Goal: Communication & Community: Answer question/provide support

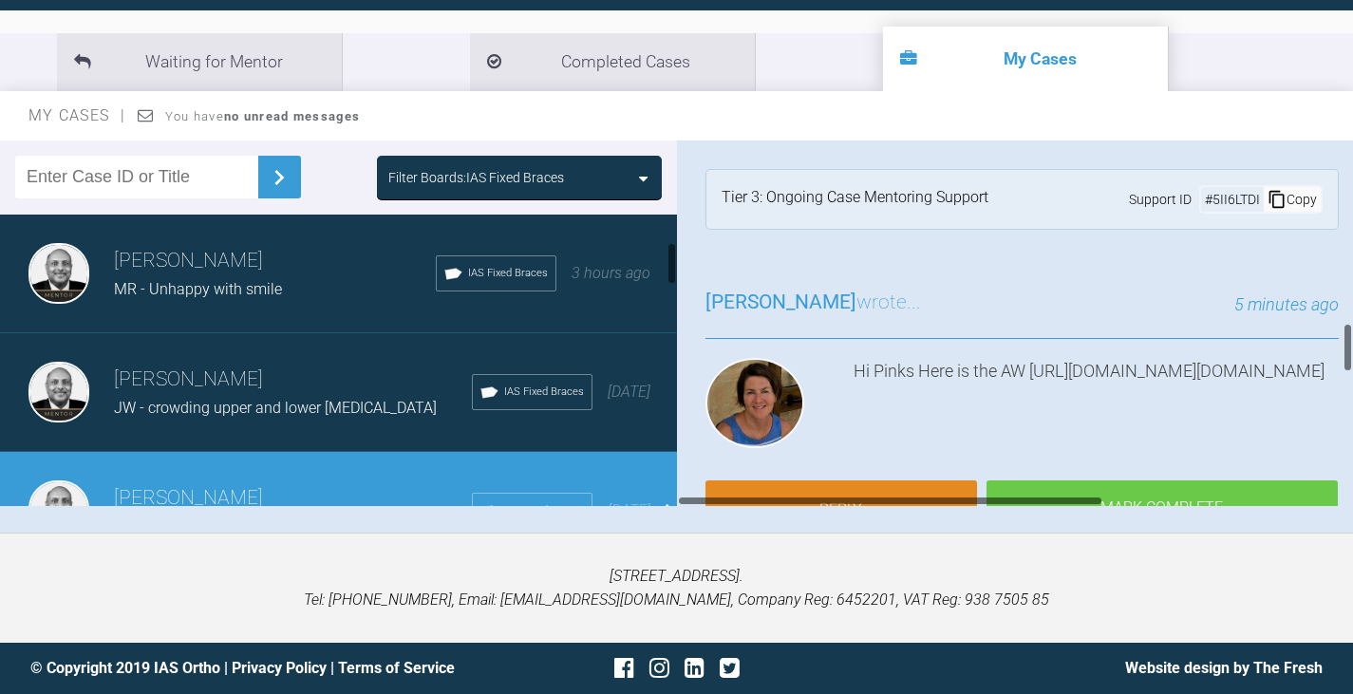
scroll to position [1329, 0]
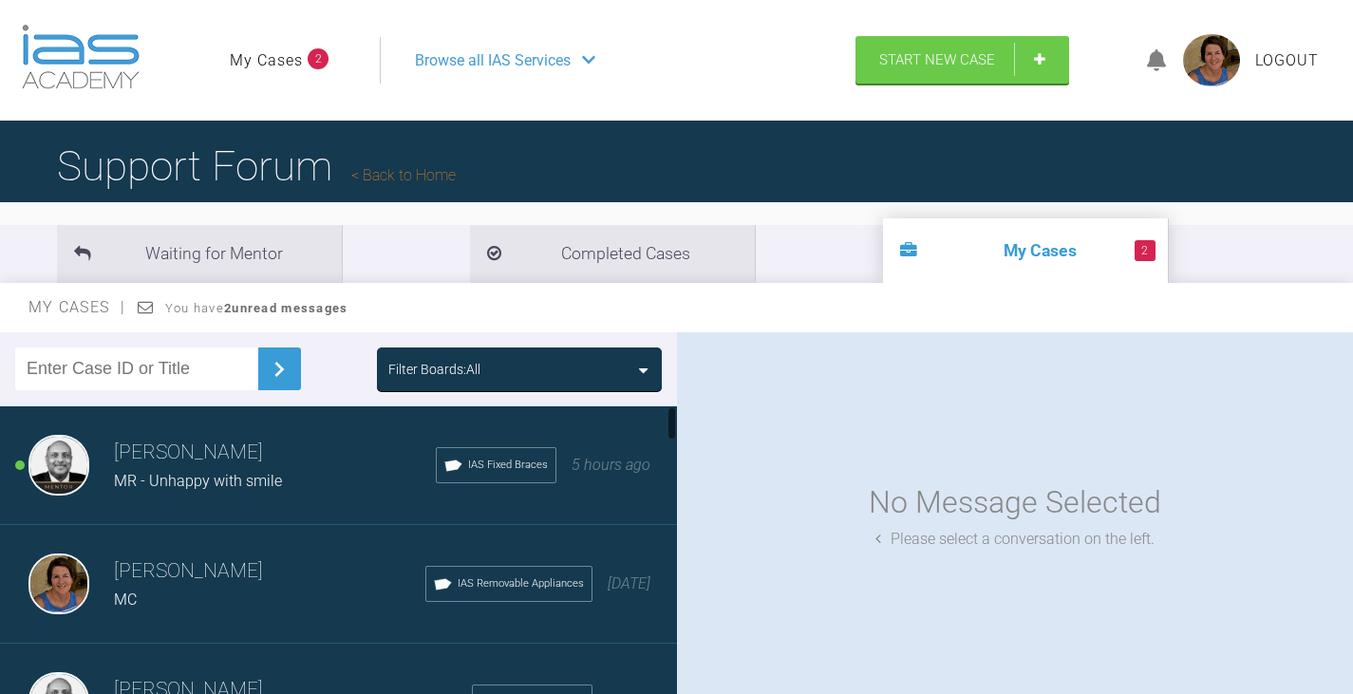
click at [308, 483] on div "MR - Unhappy with smile" at bounding box center [275, 481] width 322 height 25
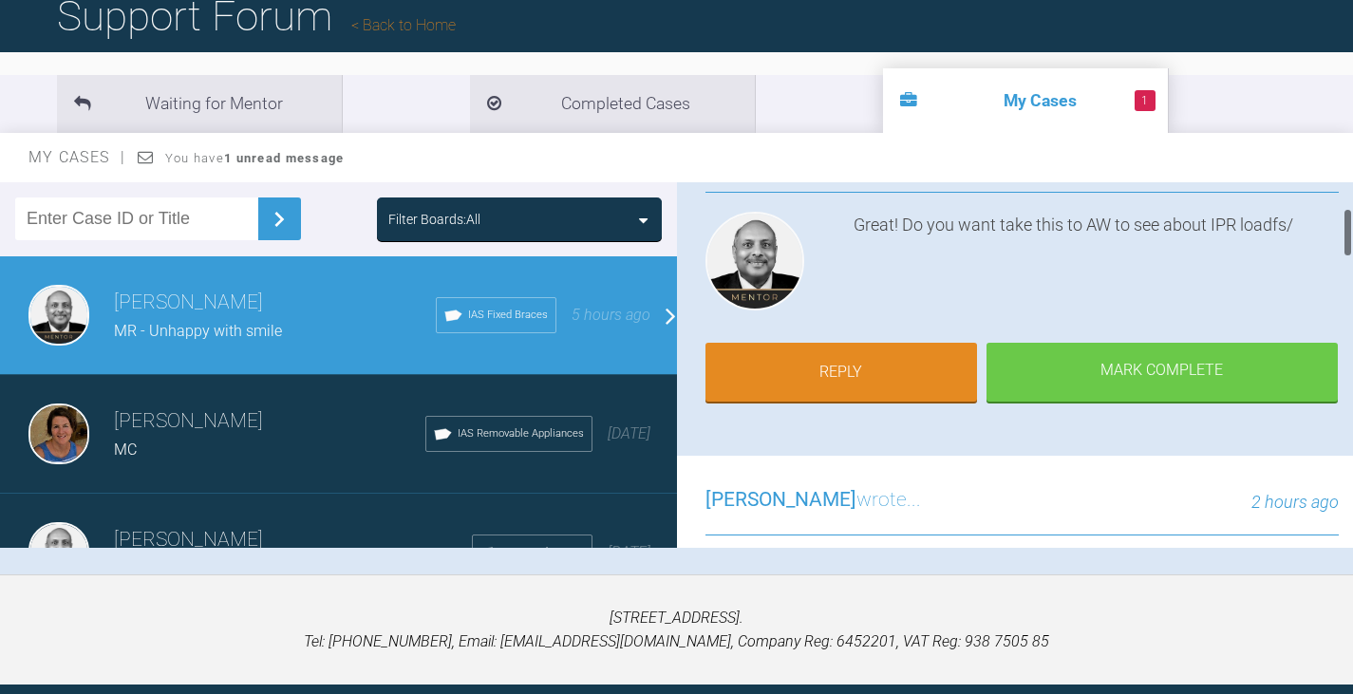
scroll to position [190, 0]
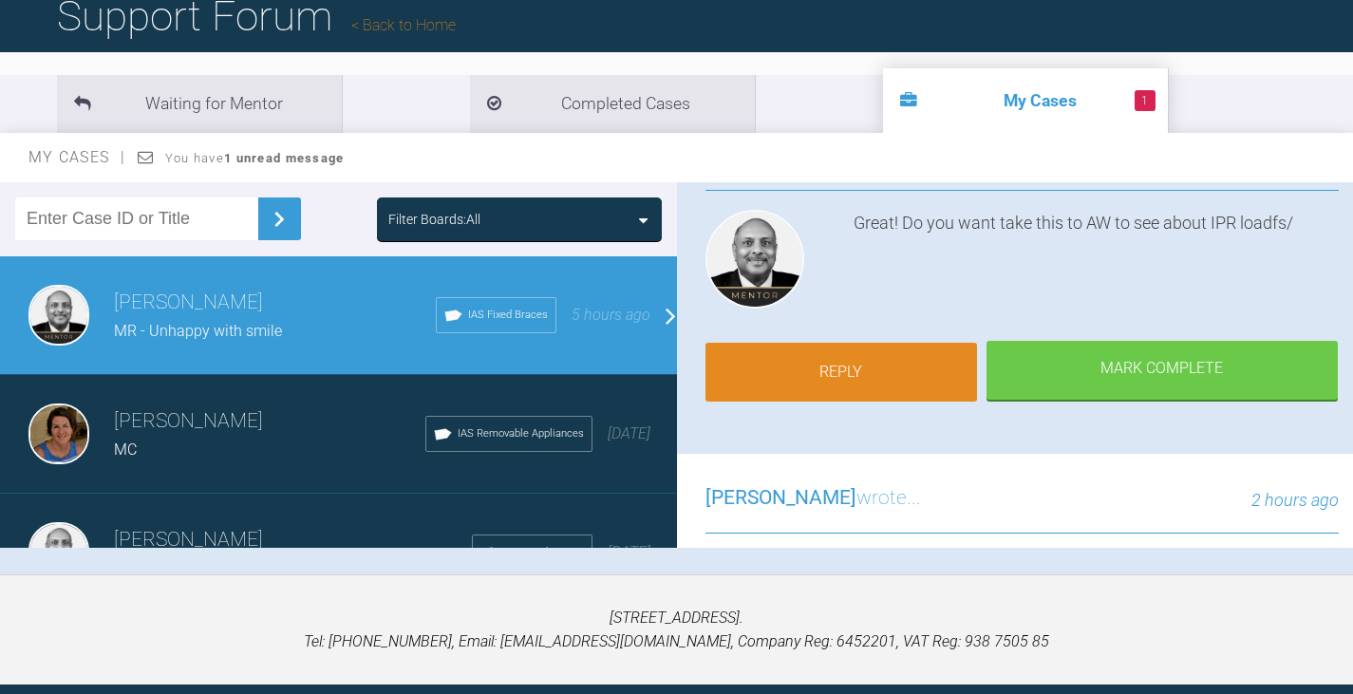
click at [824, 364] on link "Reply" at bounding box center [841, 372] width 272 height 59
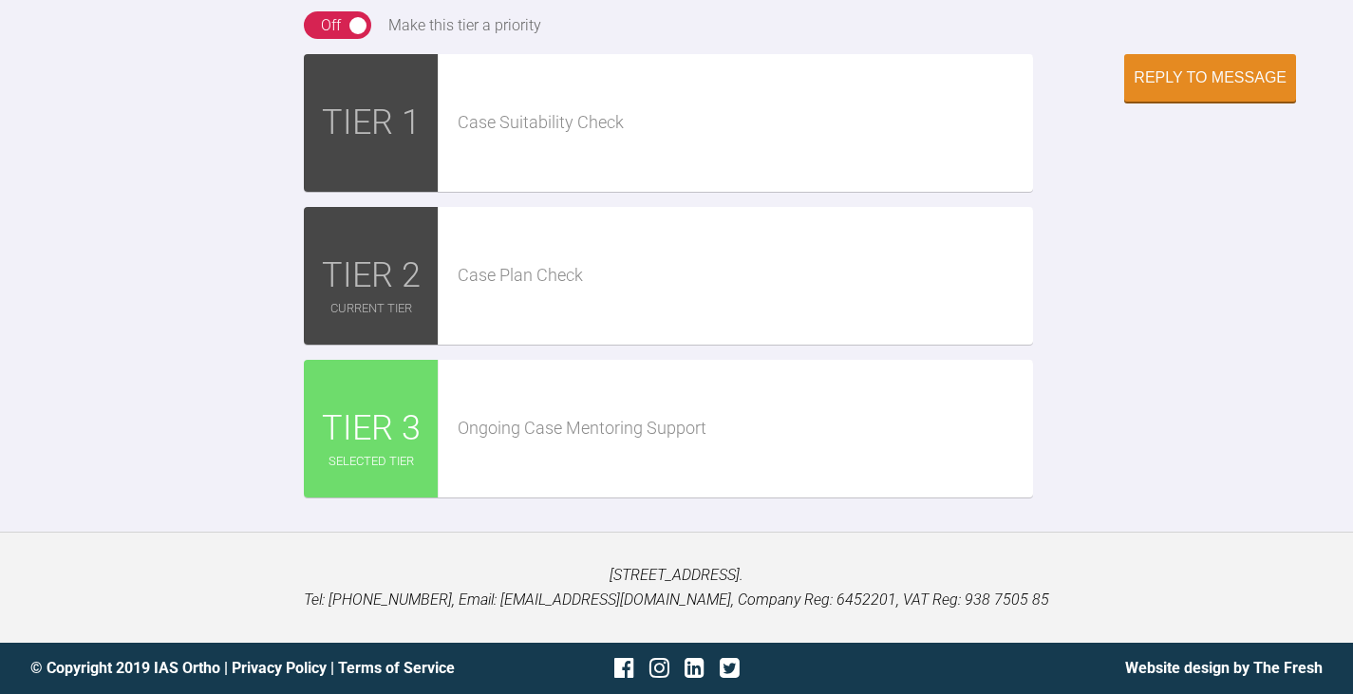
scroll to position [3805, 0]
type textarea "s"
type textarea "So just to be sure I'll need to align lowers also ? And can help with cant and …"
click at [1238, 103] on button "Reply to Message" at bounding box center [1210, 79] width 172 height 47
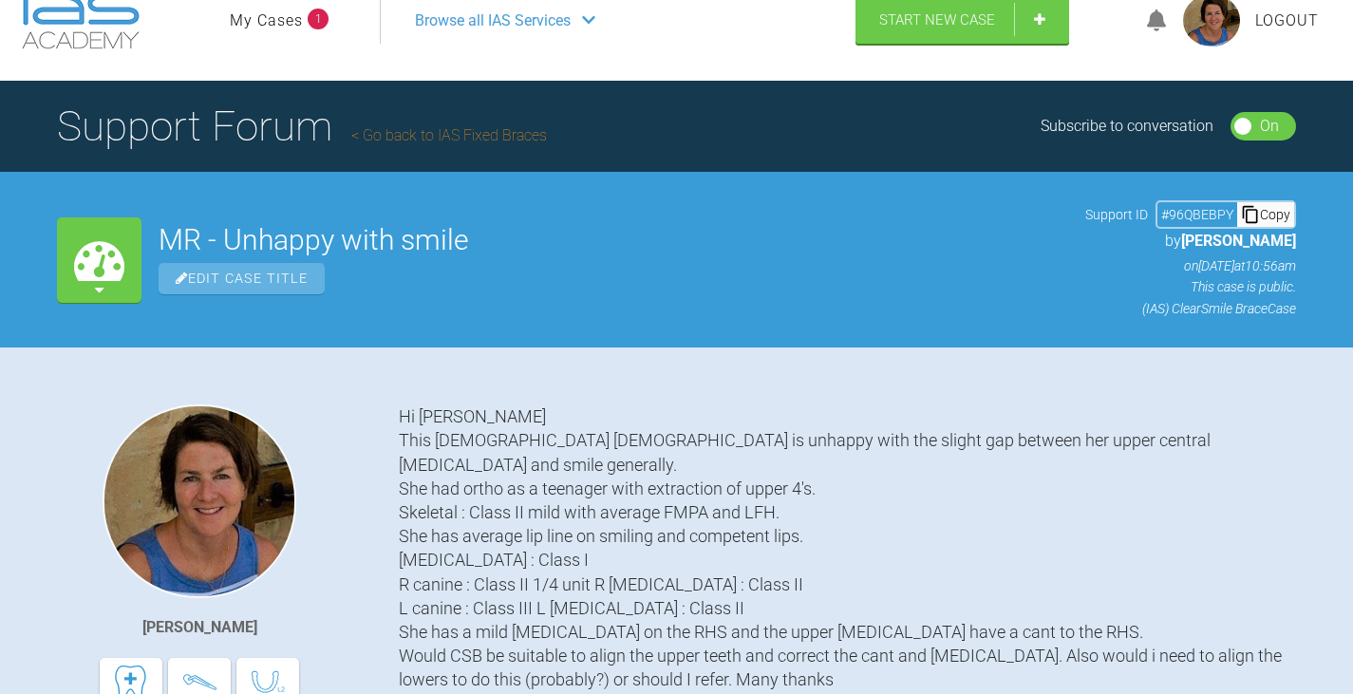
scroll to position [18, 0]
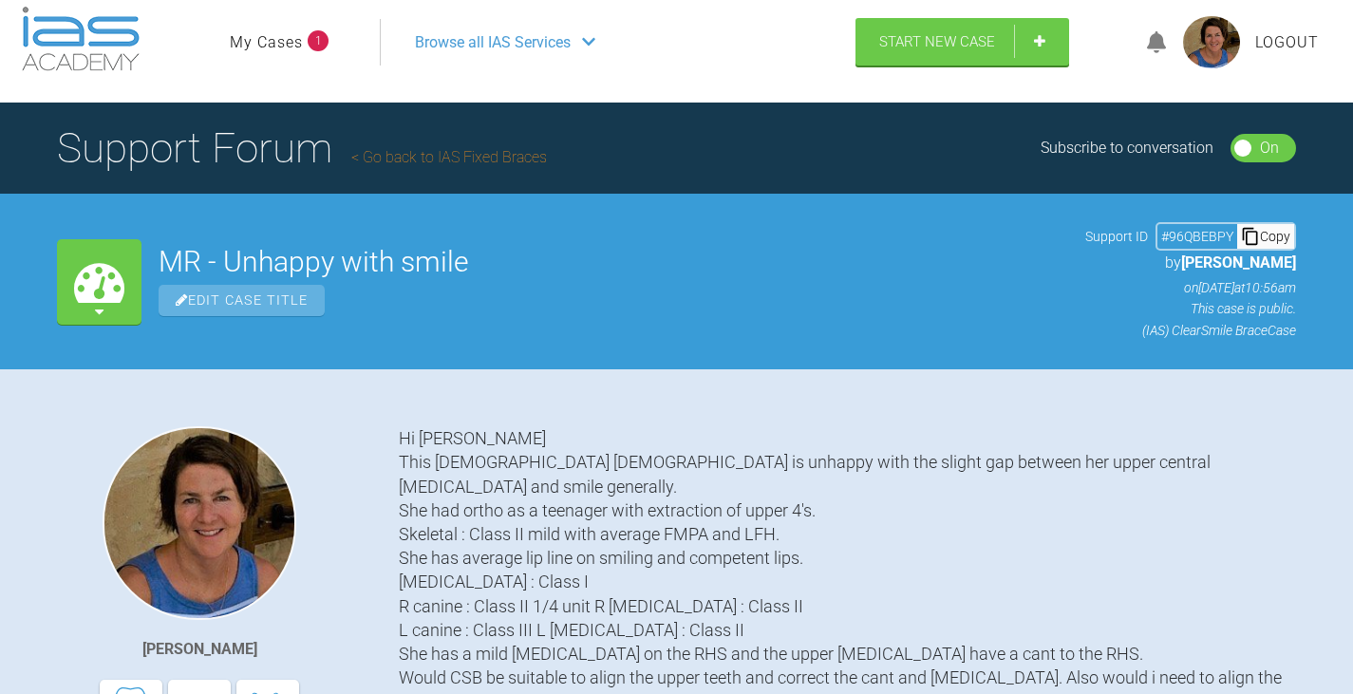
click at [286, 40] on link "My Cases" at bounding box center [266, 42] width 73 height 25
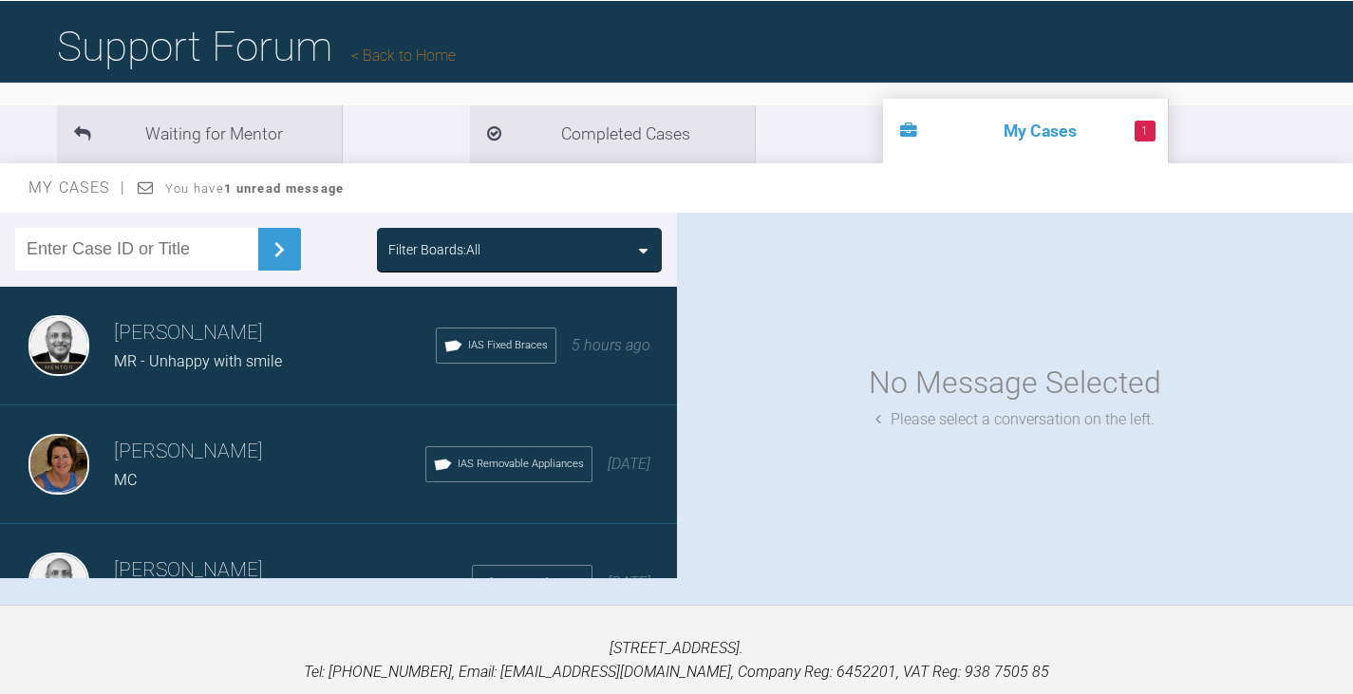
scroll to position [124, 0]
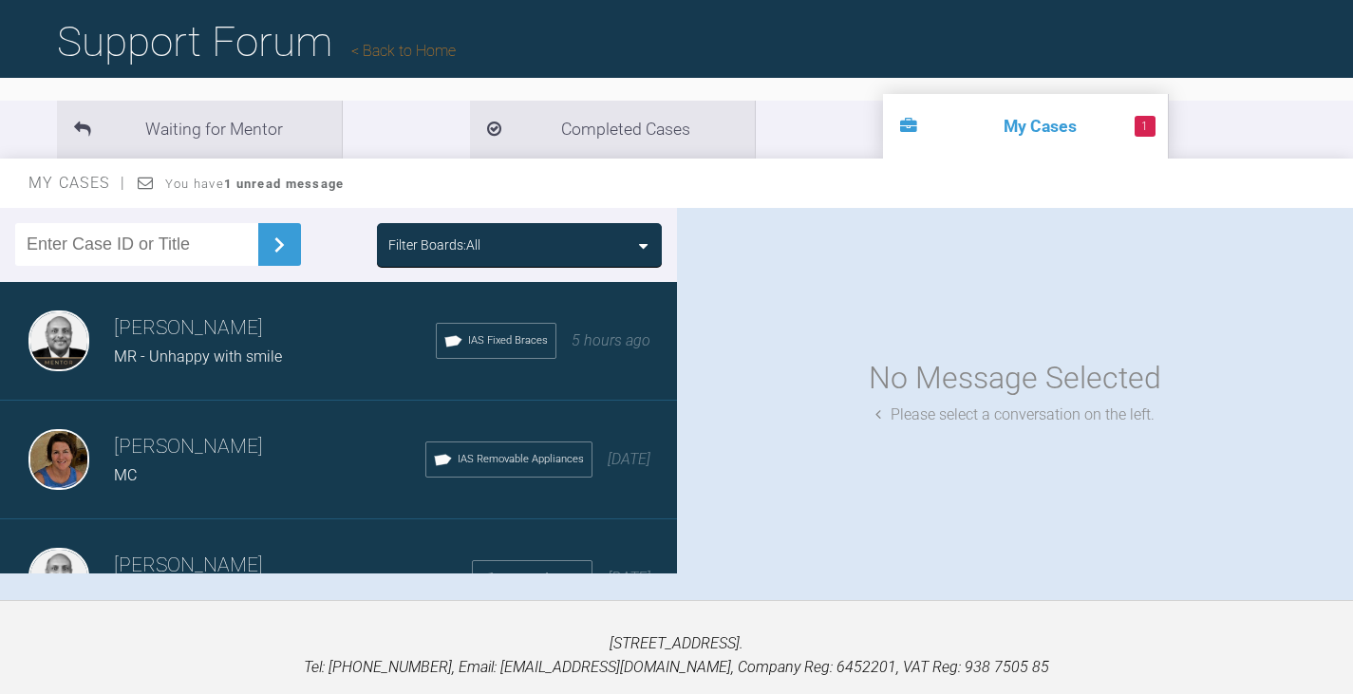
click at [562, 255] on div "Filter Boards: All" at bounding box center [519, 245] width 262 height 21
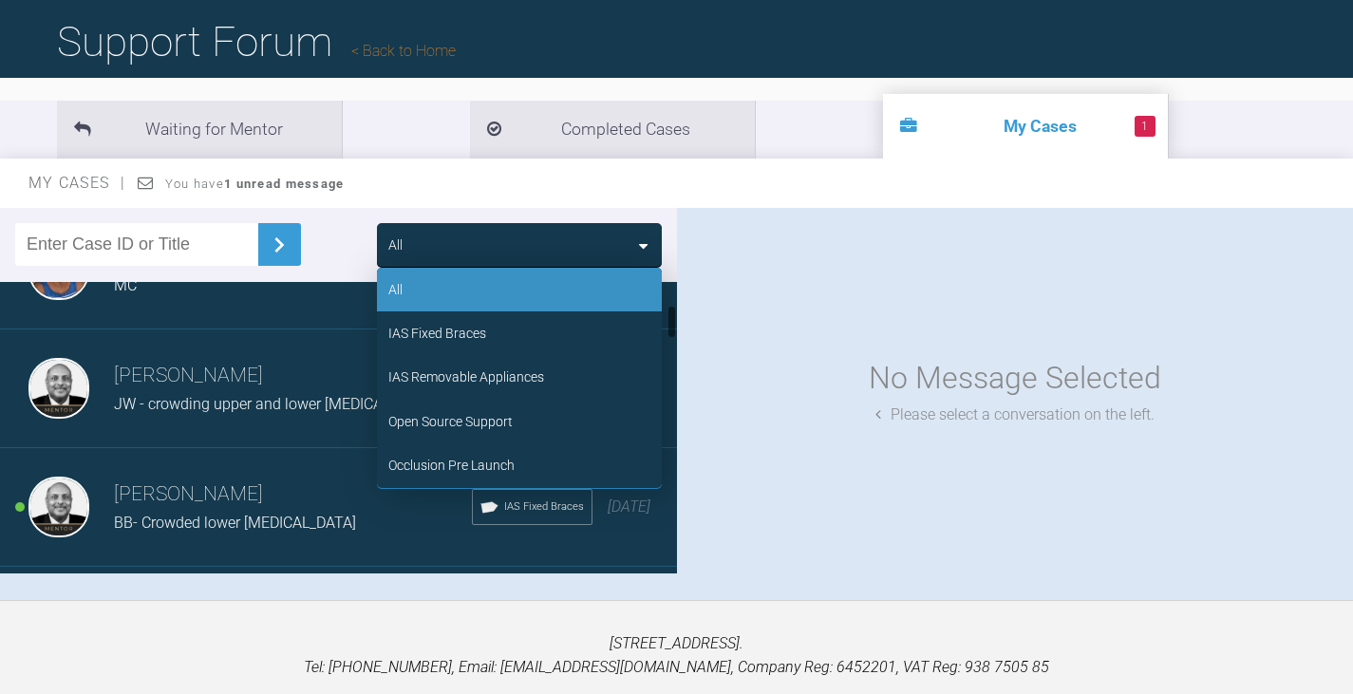
scroll to position [285, 0]
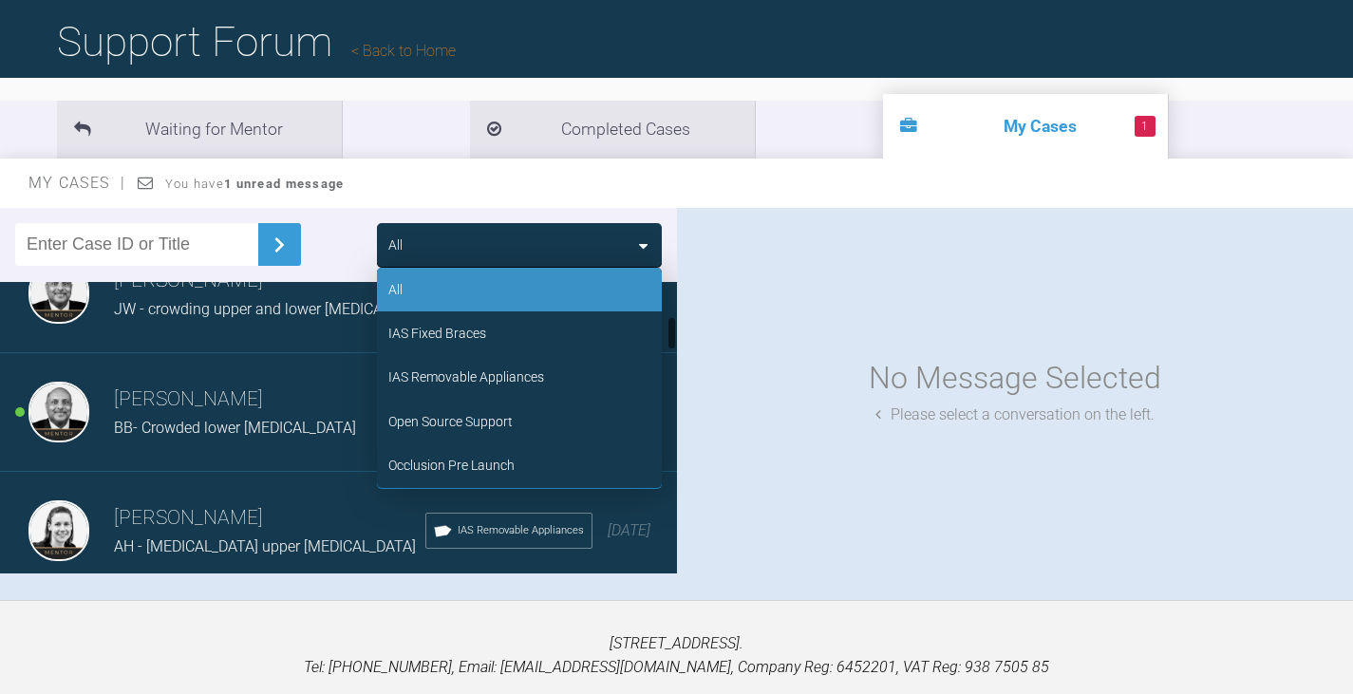
click at [142, 421] on span "BB- Crowded lower [MEDICAL_DATA]" at bounding box center [235, 428] width 242 height 18
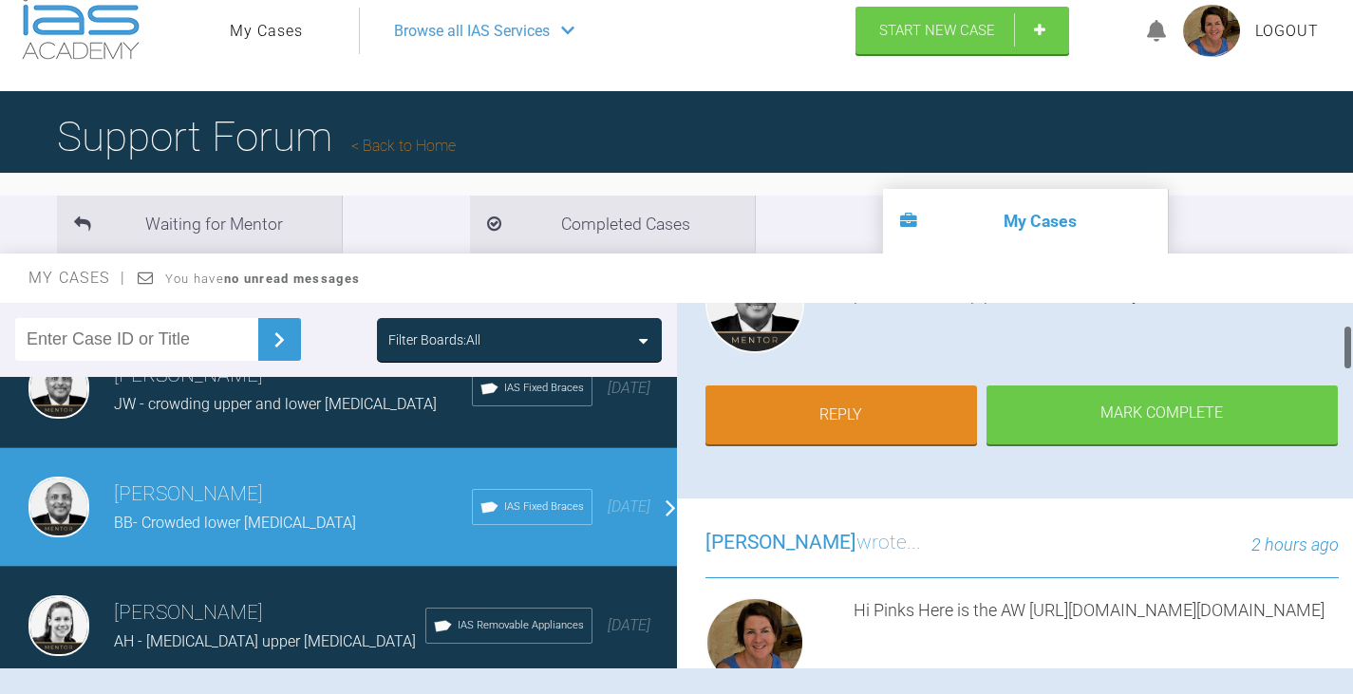
scroll to position [0, 0]
